Goal: Information Seeking & Learning: Understand process/instructions

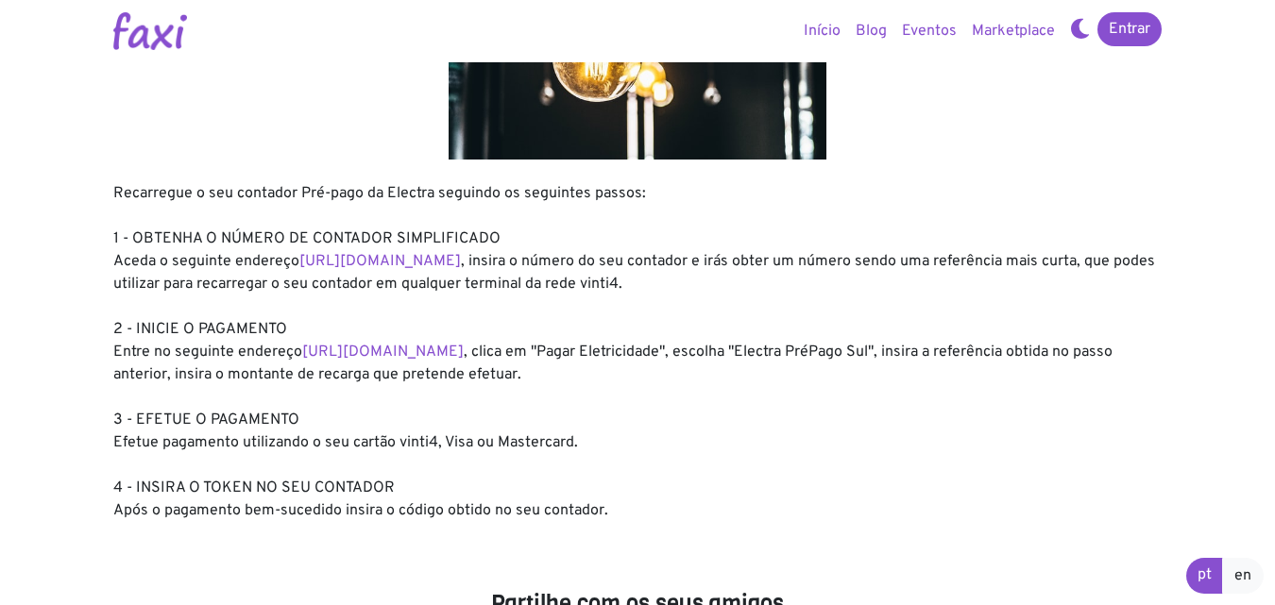
scroll to position [189, 0]
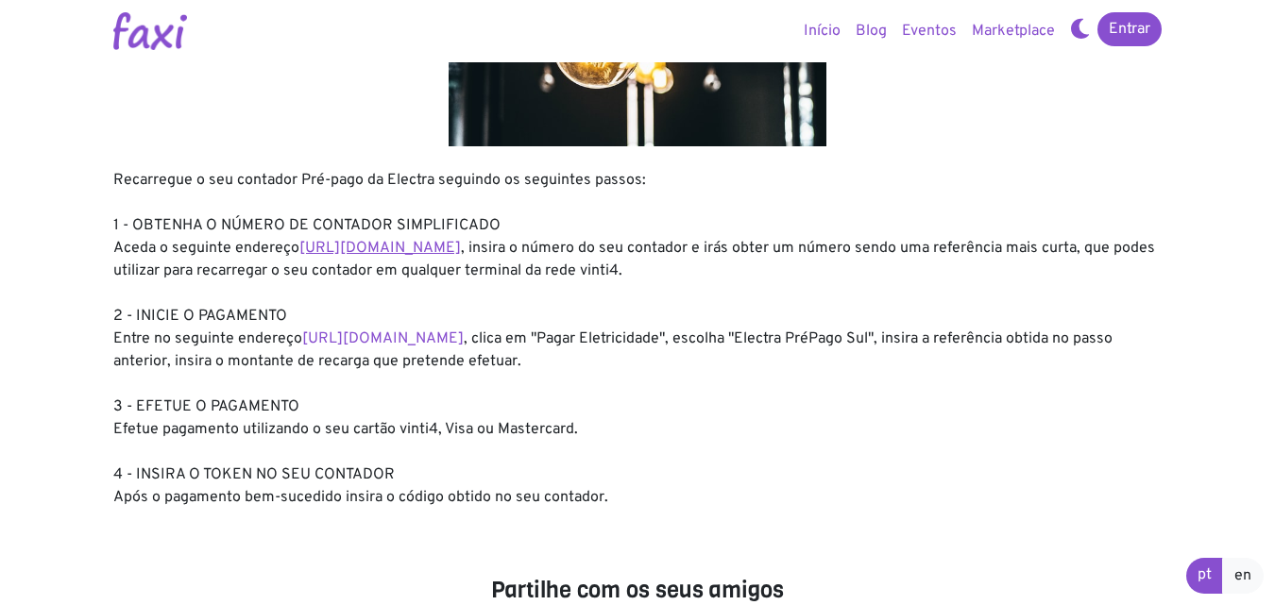
click at [442, 244] on link "https://entidadeservico.vinti4.cv/prepago" at bounding box center [379, 248] width 161 height 19
click at [397, 340] on link "https://faxi.online/bill-payment/2" at bounding box center [382, 339] width 161 height 19
click at [461, 246] on link "https://entidadeservico.vinti4.cv/prepago" at bounding box center [379, 248] width 161 height 19
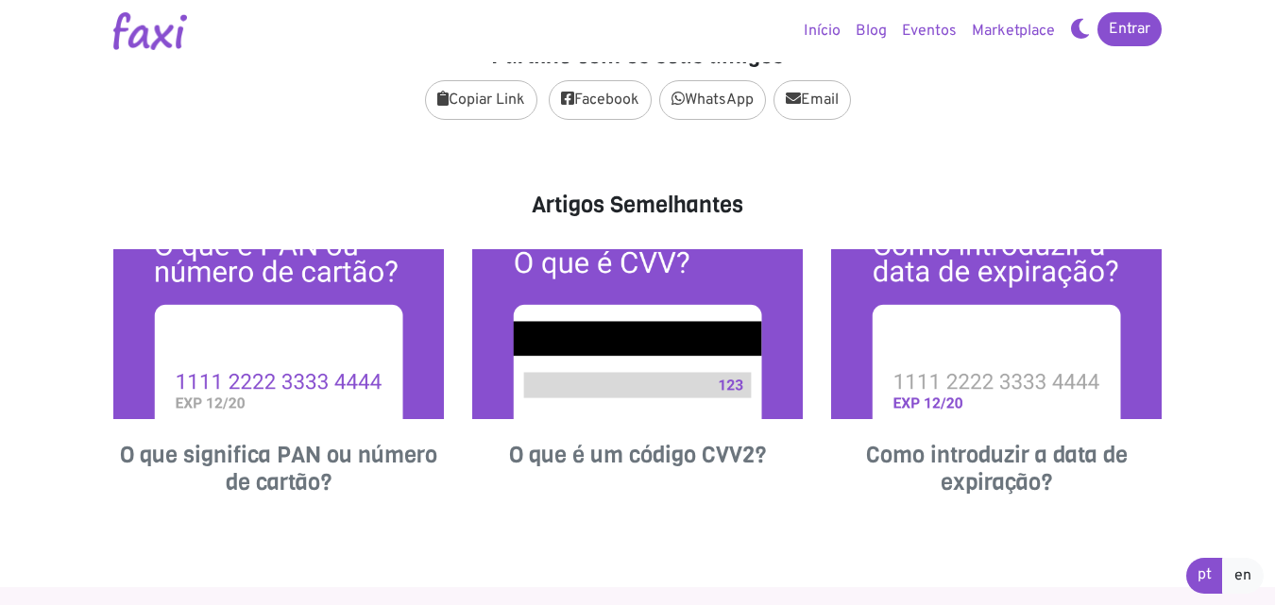
scroll to position [890, 0]
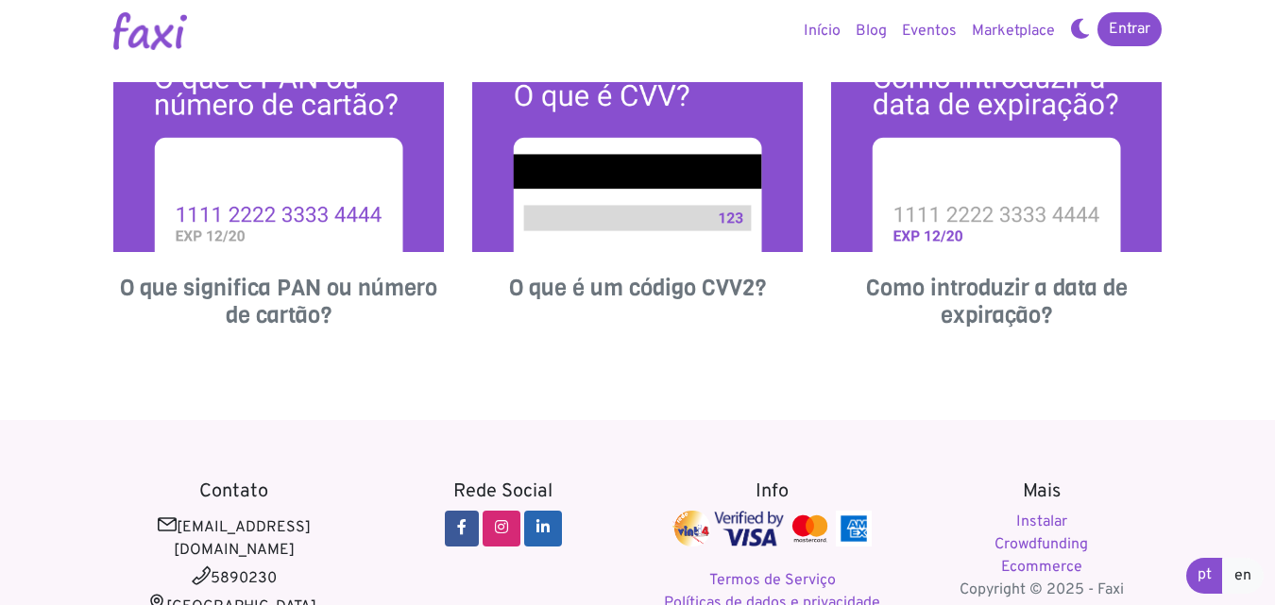
click at [332, 285] on h4 "O que significa PAN ou número de cartão?" at bounding box center [278, 302] width 330 height 55
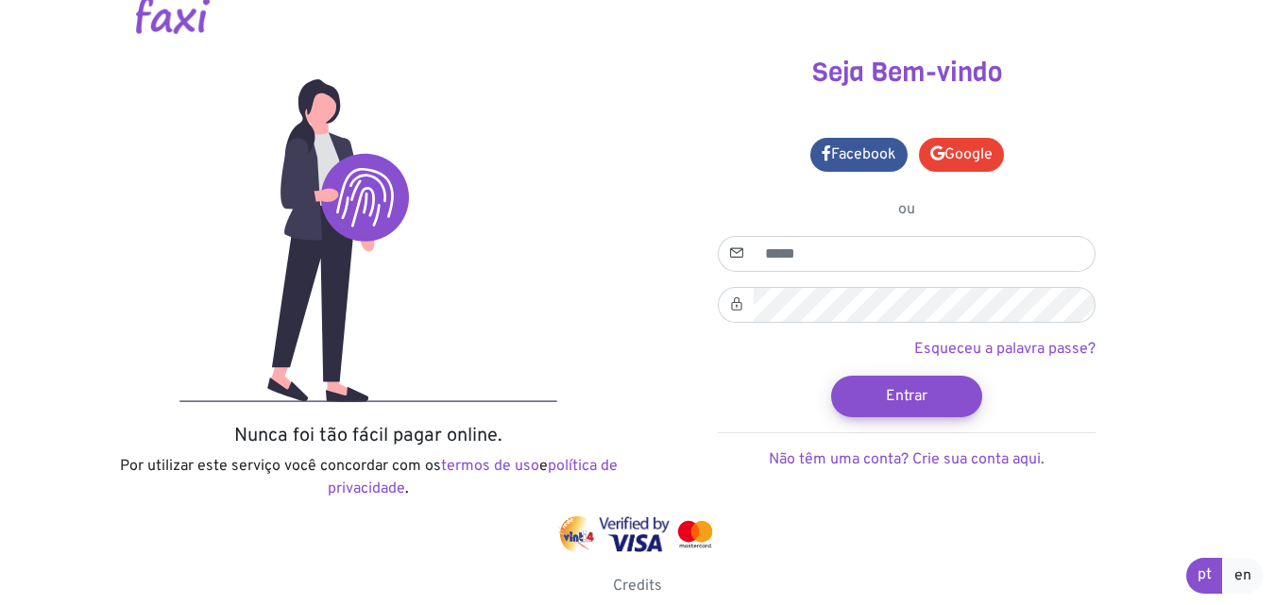
scroll to position [34, 0]
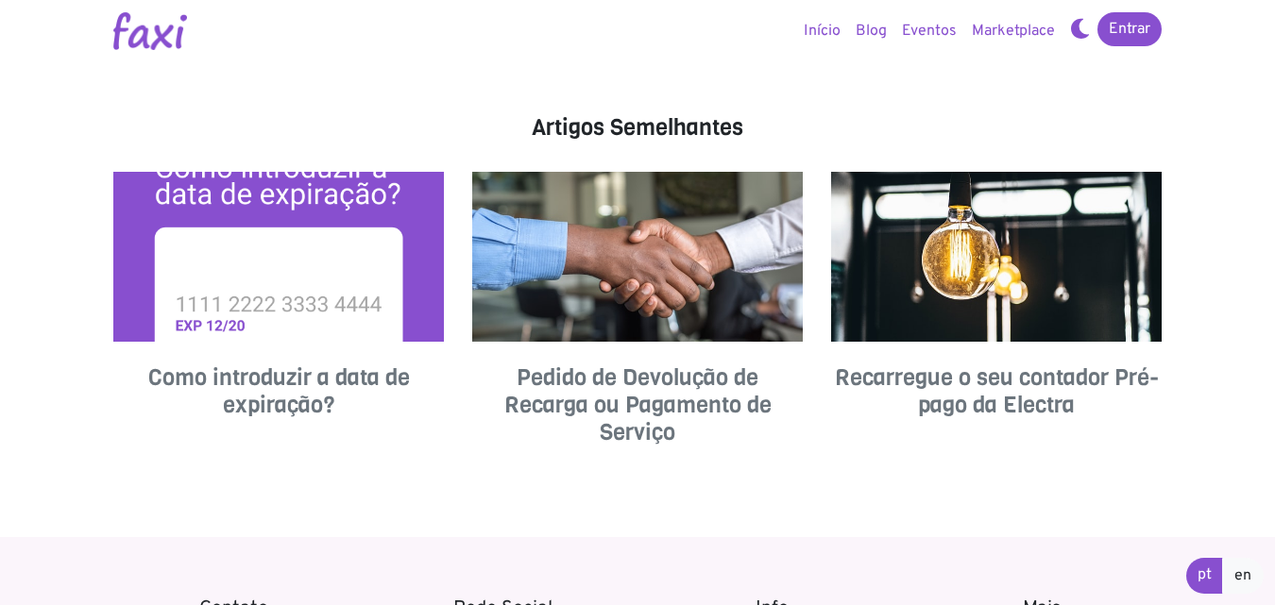
scroll to position [661, 0]
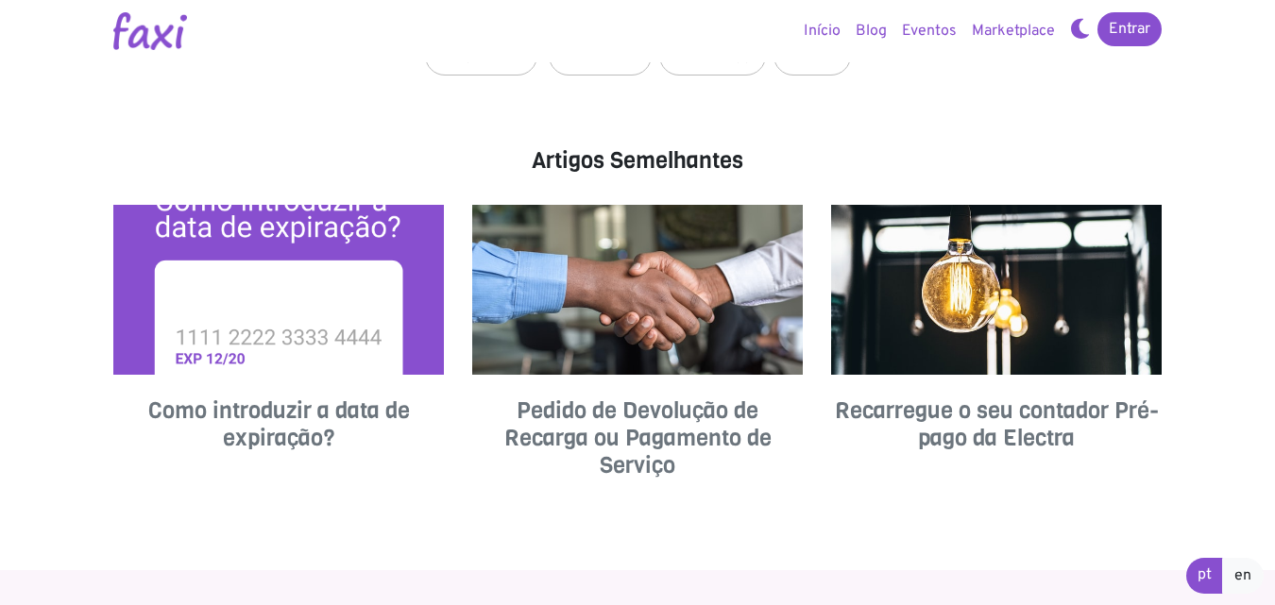
click at [634, 438] on h4 "Pedido de Devolução de Recarga ou Pagamento de Serviço" at bounding box center [637, 437] width 330 height 81
